Goal: Task Accomplishment & Management: Manage account settings

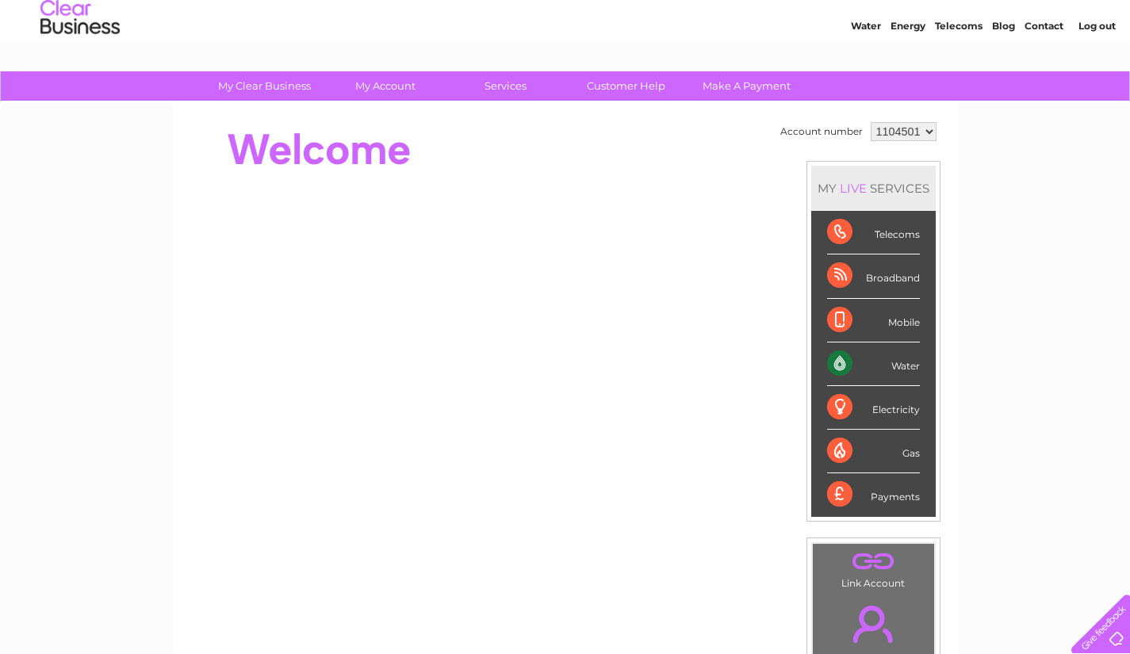
scroll to position [50, 0]
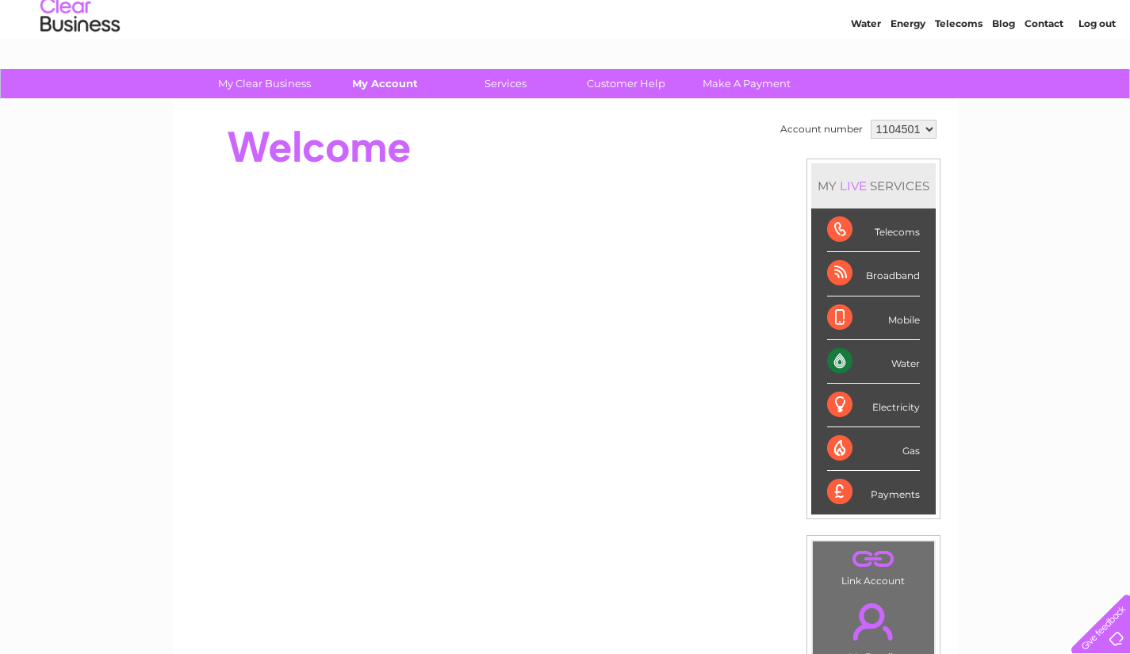
click at [385, 87] on link "My Account" at bounding box center [385, 83] width 131 height 29
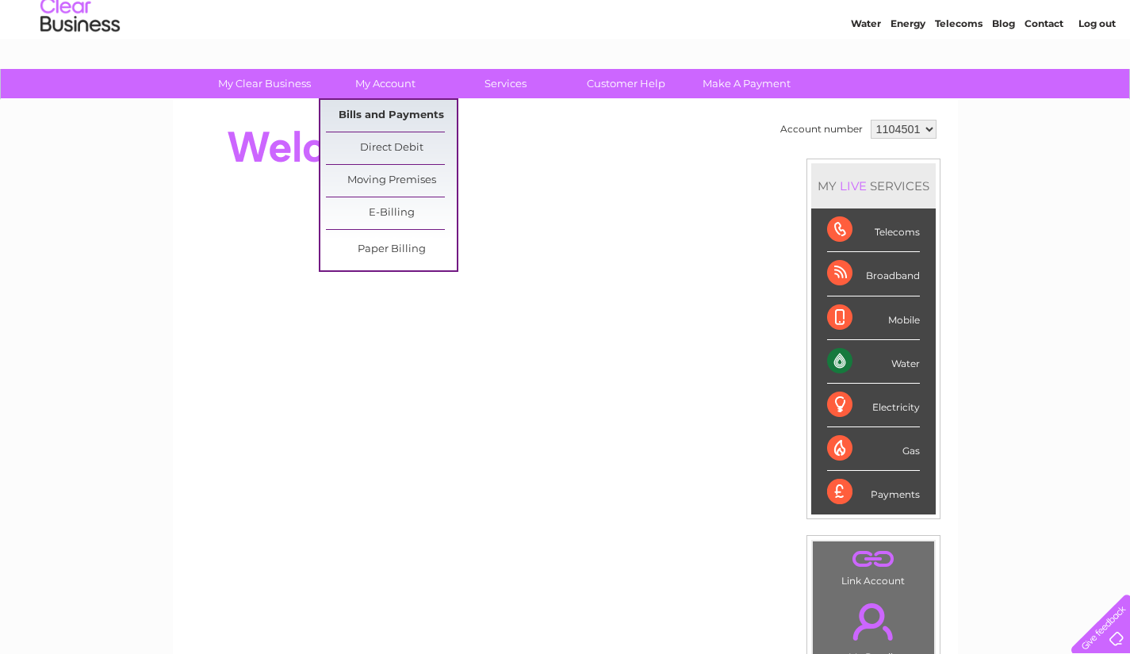
click at [404, 109] on link "Bills and Payments" at bounding box center [391, 116] width 131 height 32
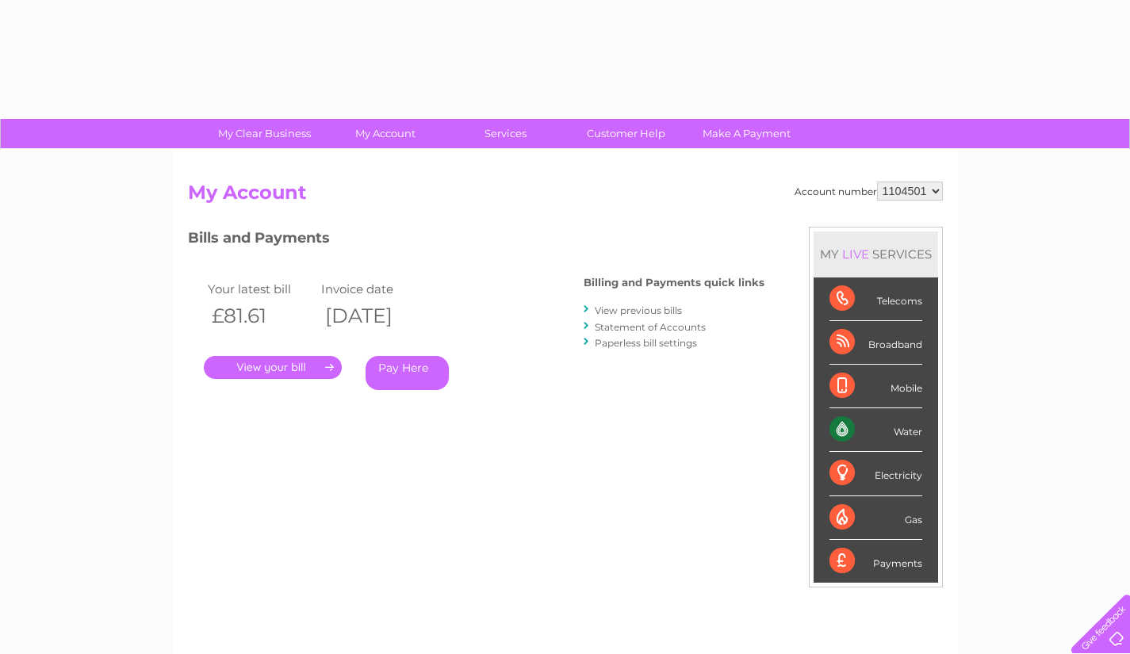
click at [300, 369] on link "." at bounding box center [273, 367] width 138 height 23
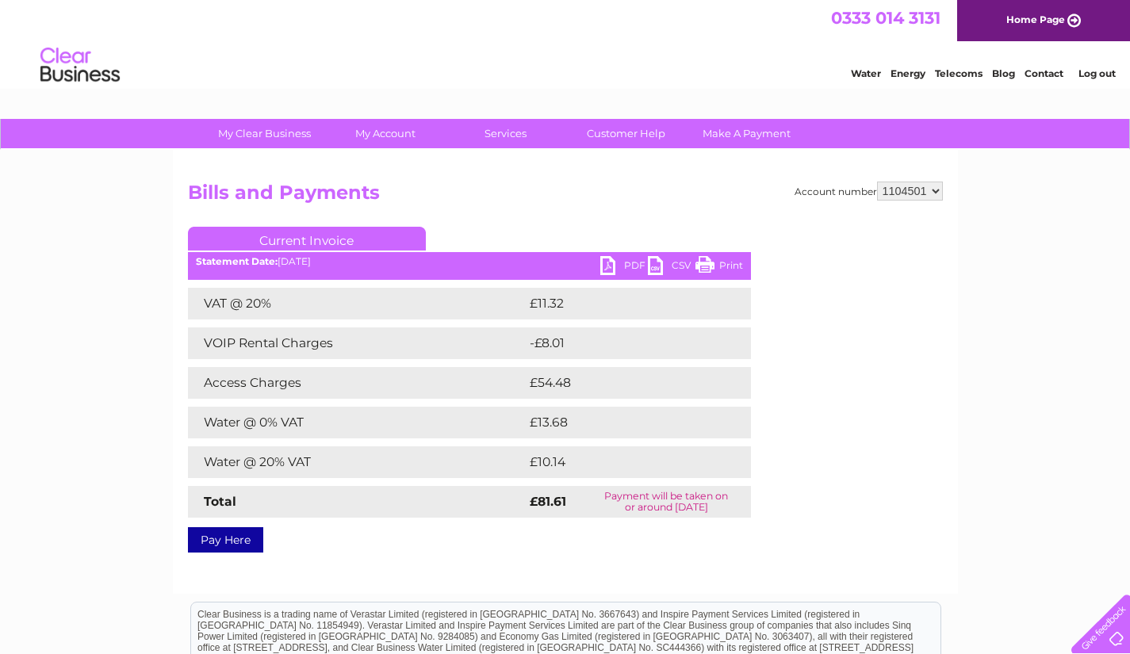
click at [622, 262] on link "PDF" at bounding box center [624, 267] width 48 height 23
